Goal: Information Seeking & Learning: Check status

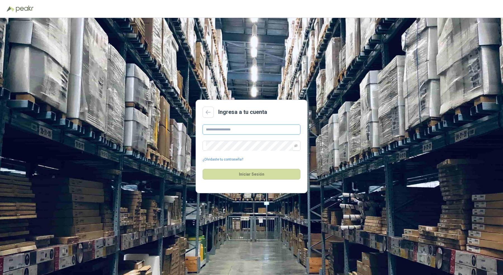
click at [222, 130] on input "text" at bounding box center [252, 130] width 98 height 10
type input "**********"
click at [203, 169] on button "Iniciar Sesión" at bounding box center [252, 174] width 98 height 11
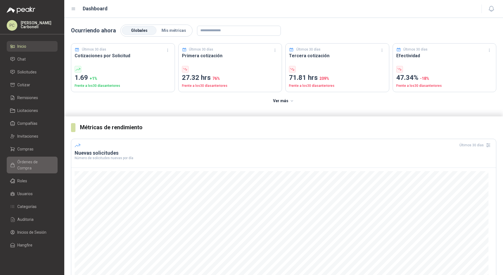
click at [39, 164] on span "Órdenes de Compra" at bounding box center [34, 165] width 35 height 12
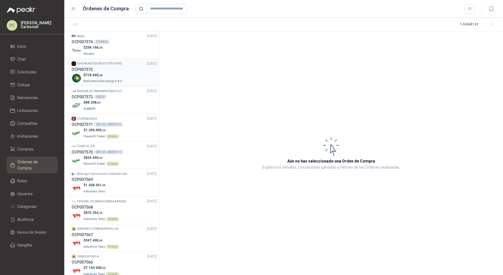
click at [128, 79] on div "$ 718.040 ,08 BioCosta Green Energy S.A.S" at bounding box center [114, 78] width 85 height 11
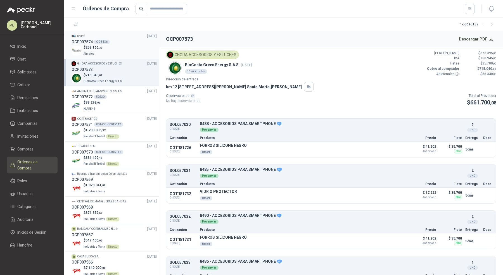
click at [125, 49] on div "$ 258.166 ,30 Almatec" at bounding box center [114, 50] width 85 height 11
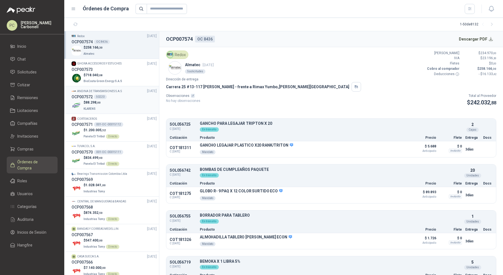
click at [120, 101] on div "$ 88.298 ,00 KLARENS" at bounding box center [114, 105] width 85 height 11
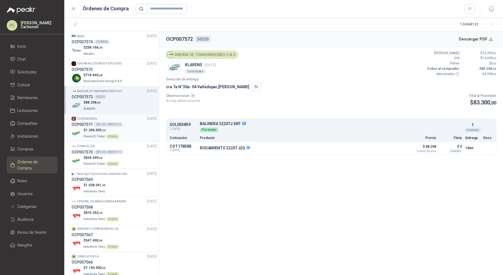
click at [135, 129] on div "$ 1.200.005 ,52 Panela El Trébol Directo" at bounding box center [114, 133] width 85 height 11
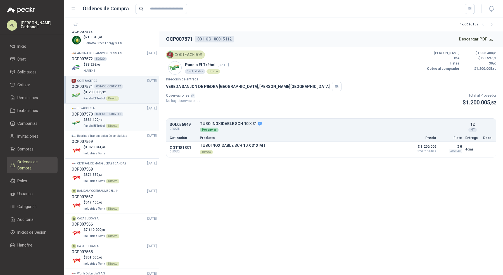
scroll to position [46, 0]
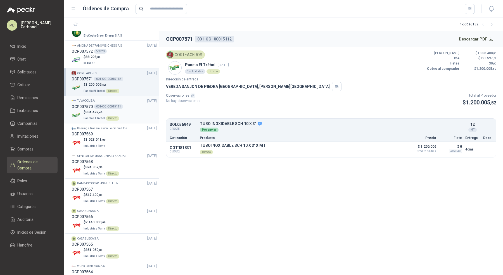
click at [135, 147] on div "$ 1.028.041 ,00 Industrias Tomy" at bounding box center [114, 142] width 85 height 11
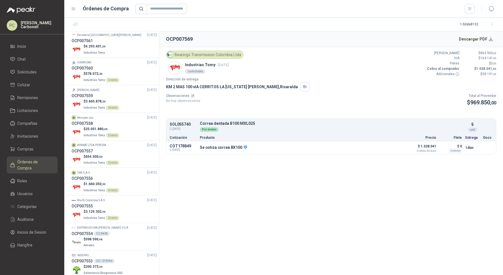
scroll to position [417, 0]
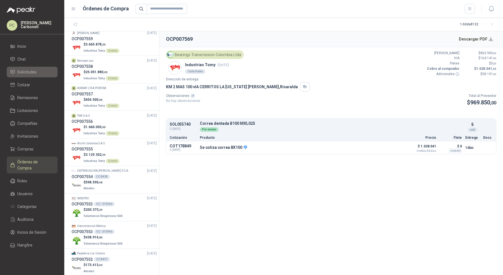
click at [34, 67] on link "Solicitudes" at bounding box center [32, 72] width 51 height 11
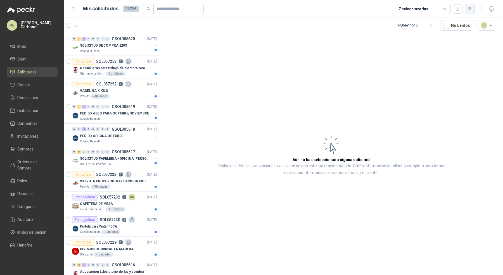
click at [471, 9] on icon "button" at bounding box center [469, 8] width 3 height 3
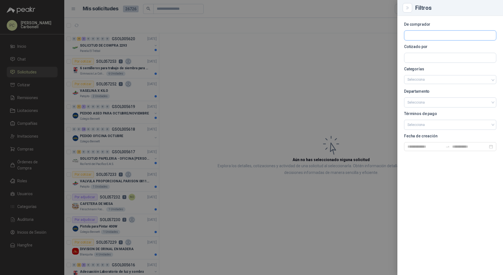
click at [422, 35] on input "text" at bounding box center [450, 35] width 92 height 9
type input "*****"
click at [417, 49] on div "Grupo North Compañia Colombiana de esmaltes SA - NIT : 890300510" at bounding box center [450, 49] width 83 height 6
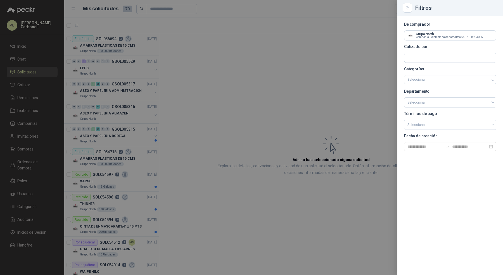
click at [182, 76] on div at bounding box center [251, 137] width 503 height 275
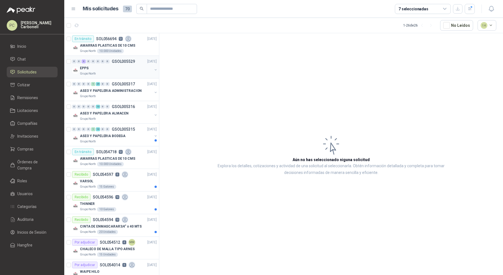
click at [127, 60] on p "GSOL005529" at bounding box center [123, 62] width 23 height 4
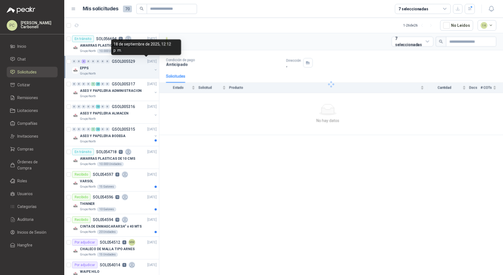
click at [147, 62] on p "[DATE]" at bounding box center [151, 61] width 9 height 5
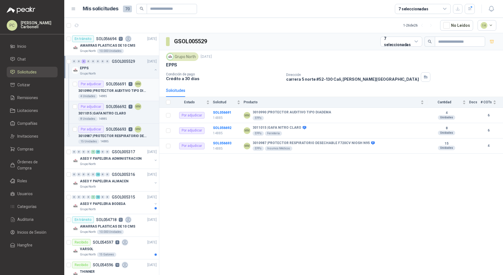
click at [131, 89] on p "3010990 | PROTECTOR AUDITIVO TIPO DIADEMA" at bounding box center [113, 90] width 70 height 5
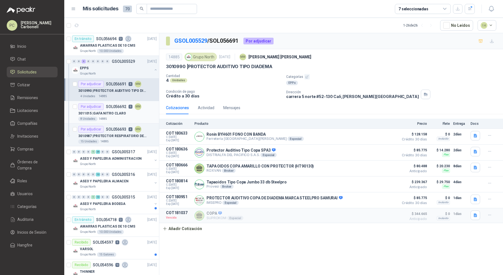
click at [127, 117] on div "8 Unidades 14885" at bounding box center [117, 119] width 79 height 4
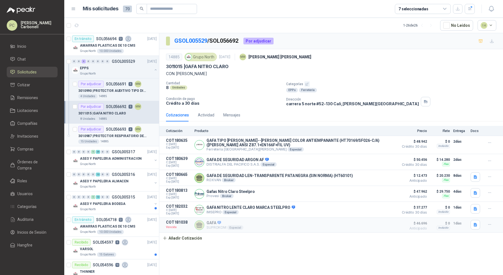
click at [117, 134] on p "3010987 | PROTECTOR RESPIRATORIO DESECHABLE F720CV NIOSH N95" at bounding box center [113, 136] width 70 height 5
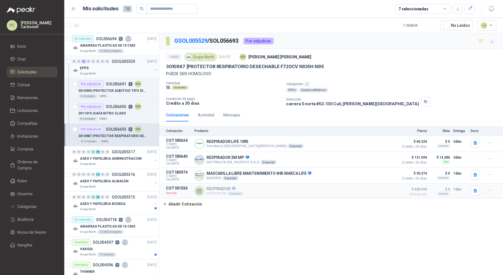
click at [138, 56] on div "0 0 3 0 0 0 0 0 GSOL005529 [DATE] [PERSON_NAME] Grupo North" at bounding box center [111, 67] width 95 height 23
click at [138, 51] on div "Grupo North 10.000 Unidades" at bounding box center [118, 51] width 77 height 4
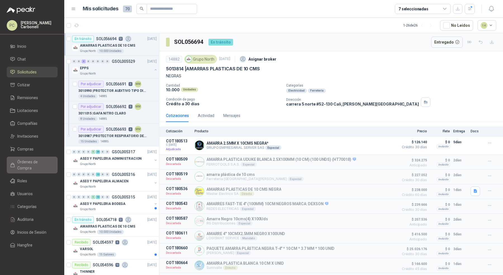
click at [38, 158] on link "Órdenes de Compra" at bounding box center [32, 165] width 51 height 17
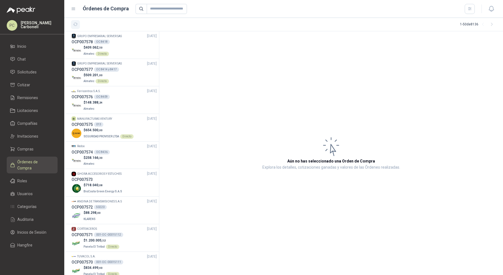
click at [74, 22] on icon "button" at bounding box center [75, 24] width 5 height 5
